Goal: Transaction & Acquisition: Download file/media

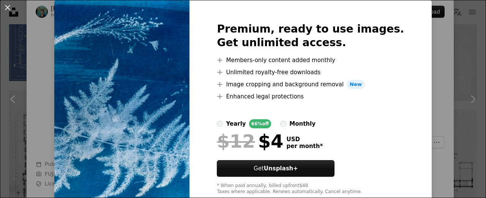
scroll to position [44, 0]
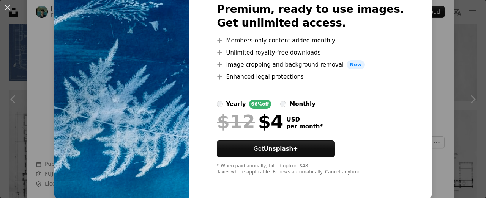
click at [452, 63] on div "An X shape Premium, ready to use images. Get unlimited access. A plus sign Memb…" at bounding box center [243, 99] width 486 height 198
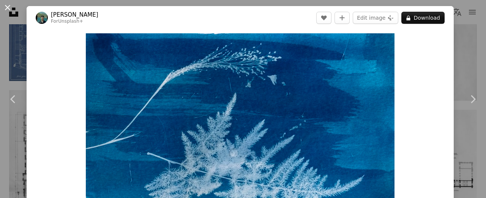
click at [5, 6] on button "An X shape" at bounding box center [7, 7] width 9 height 9
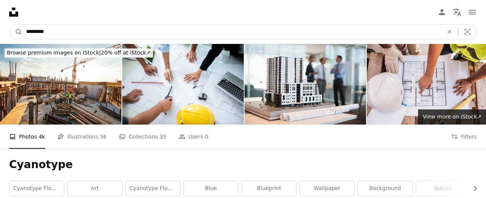
click at [325, 32] on input "*********" at bounding box center [231, 32] width 419 height 14
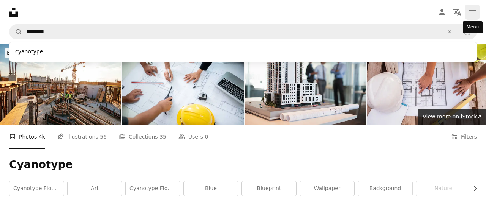
click at [471, 9] on icon "navigation menu" at bounding box center [472, 12] width 9 height 9
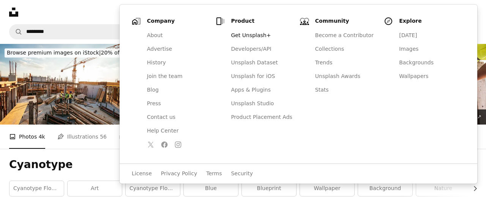
click at [482, 123] on link "View more ↗ View more on iStock ↗" at bounding box center [452, 117] width 68 height 15
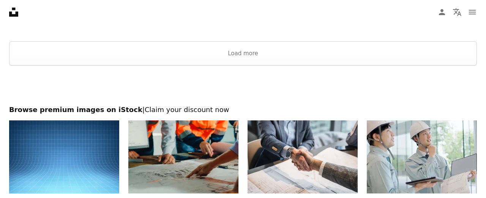
scroll to position [1444, 0]
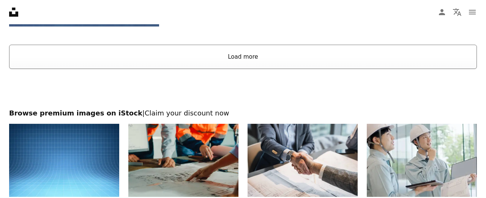
click at [236, 54] on button "Load more" at bounding box center [243, 57] width 468 height 24
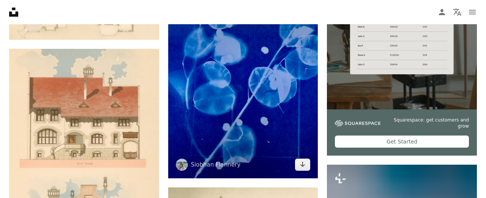
scroll to position [2920, 0]
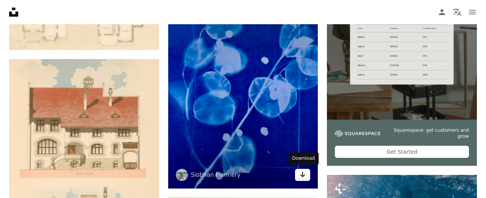
click at [301, 173] on icon "Arrow pointing down" at bounding box center [302, 174] width 6 height 9
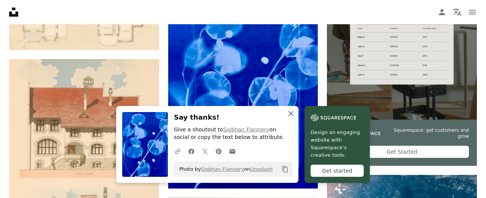
click at [289, 114] on icon "An X shape" at bounding box center [290, 113] width 9 height 9
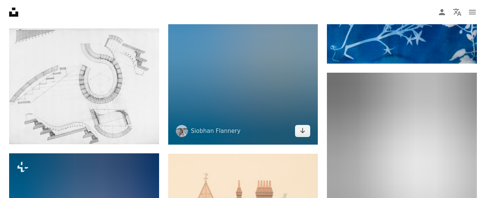
scroll to position [3734, 0]
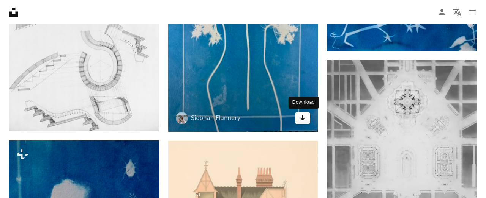
click at [304, 120] on icon "Arrow pointing down" at bounding box center [302, 117] width 6 height 9
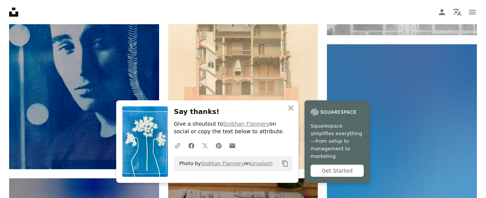
scroll to position [3946, 0]
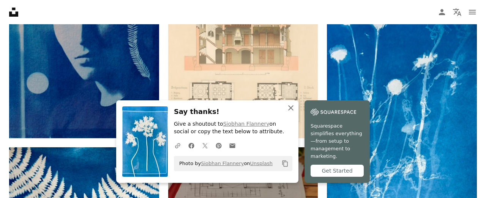
click at [291, 111] on icon "button" at bounding box center [290, 107] width 5 height 5
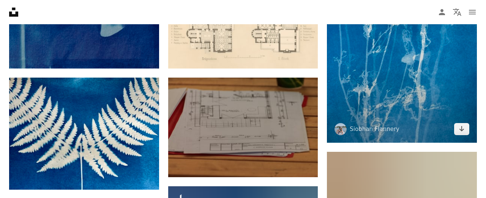
scroll to position [4041, 0]
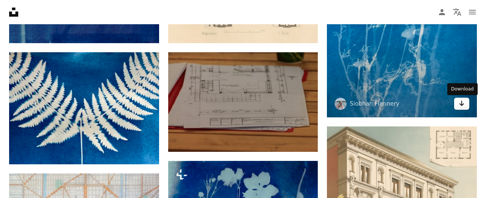
click at [462, 102] on icon "Arrow pointing down" at bounding box center [461, 103] width 6 height 9
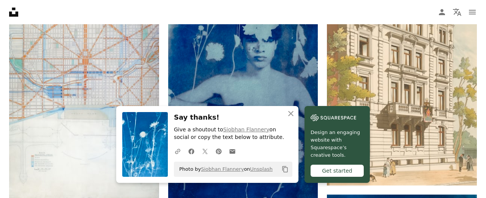
scroll to position [4209, 0]
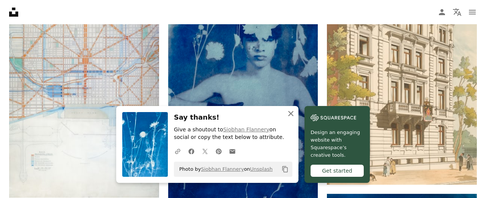
click at [290, 113] on icon "An X shape" at bounding box center [290, 113] width 9 height 9
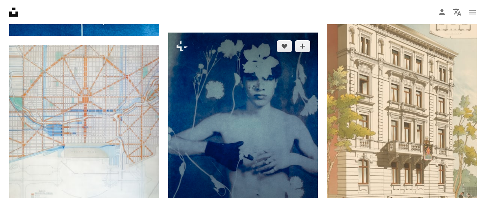
scroll to position [4088, 0]
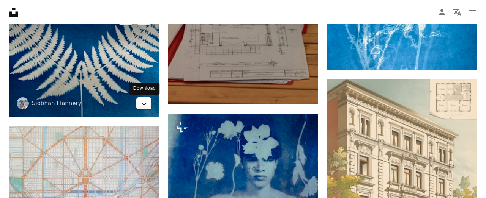
click at [143, 103] on icon "Arrow pointing down" at bounding box center [144, 103] width 6 height 9
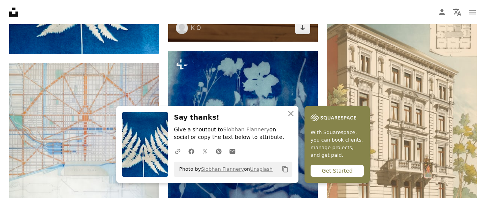
scroll to position [4176, 0]
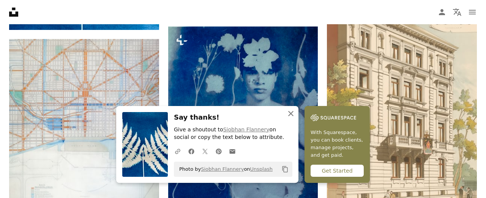
click at [290, 115] on icon "An X shape" at bounding box center [290, 113] width 9 height 9
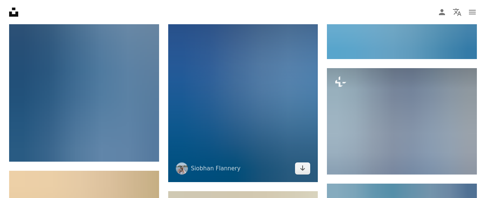
scroll to position [4827, 0]
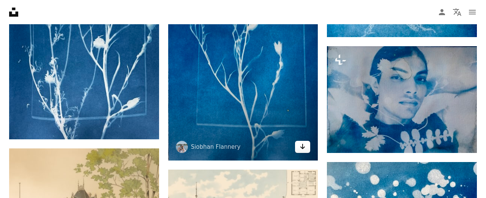
click at [301, 148] on icon "Arrow pointing down" at bounding box center [302, 146] width 6 height 9
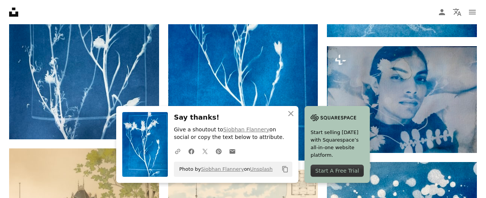
scroll to position [4837, 0]
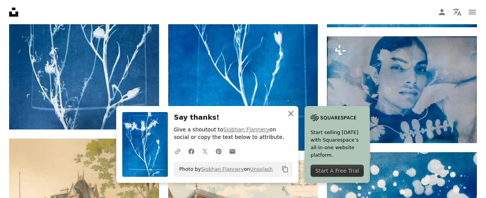
click at [290, 113] on icon "button" at bounding box center [290, 113] width 5 height 5
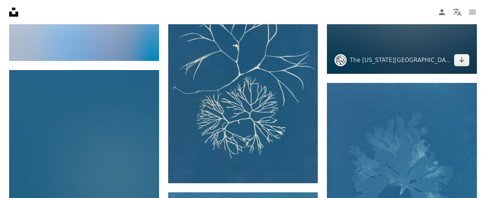
scroll to position [6212, 0]
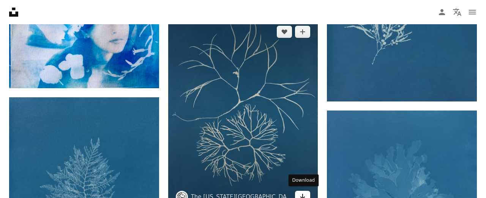
click at [301, 194] on icon "Arrow pointing down" at bounding box center [302, 196] width 6 height 9
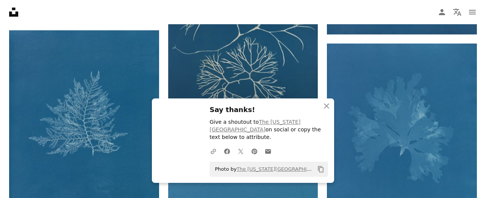
scroll to position [6371, 0]
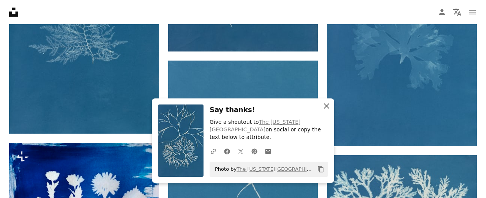
click at [326, 109] on icon "button" at bounding box center [326, 106] width 5 height 5
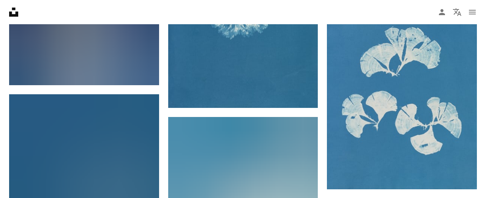
scroll to position [7467, 0]
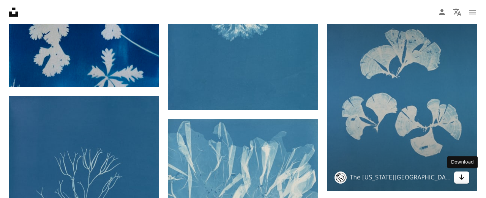
click at [461, 180] on icon "Arrow pointing down" at bounding box center [461, 177] width 6 height 9
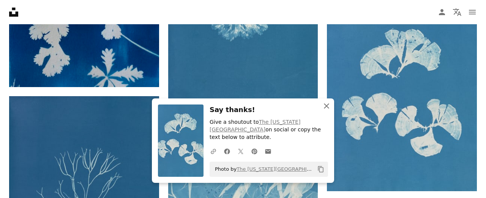
click at [326, 111] on icon "An X shape" at bounding box center [326, 106] width 9 height 9
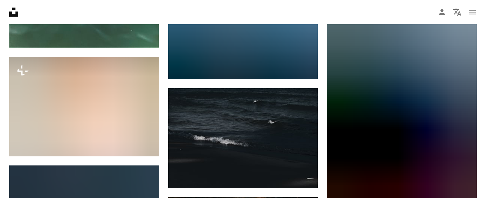
scroll to position [13299, 0]
